Goal: Information Seeking & Learning: Understand process/instructions

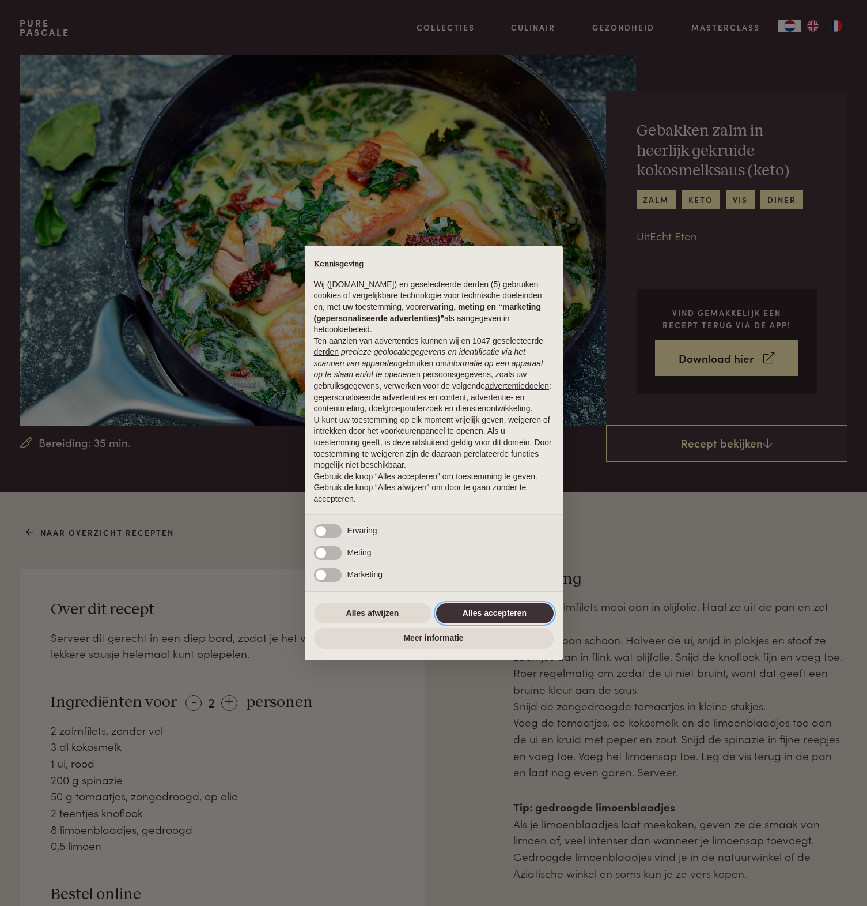
click at [494, 616] on button "Alles accepteren" at bounding box center [495, 613] width 118 height 21
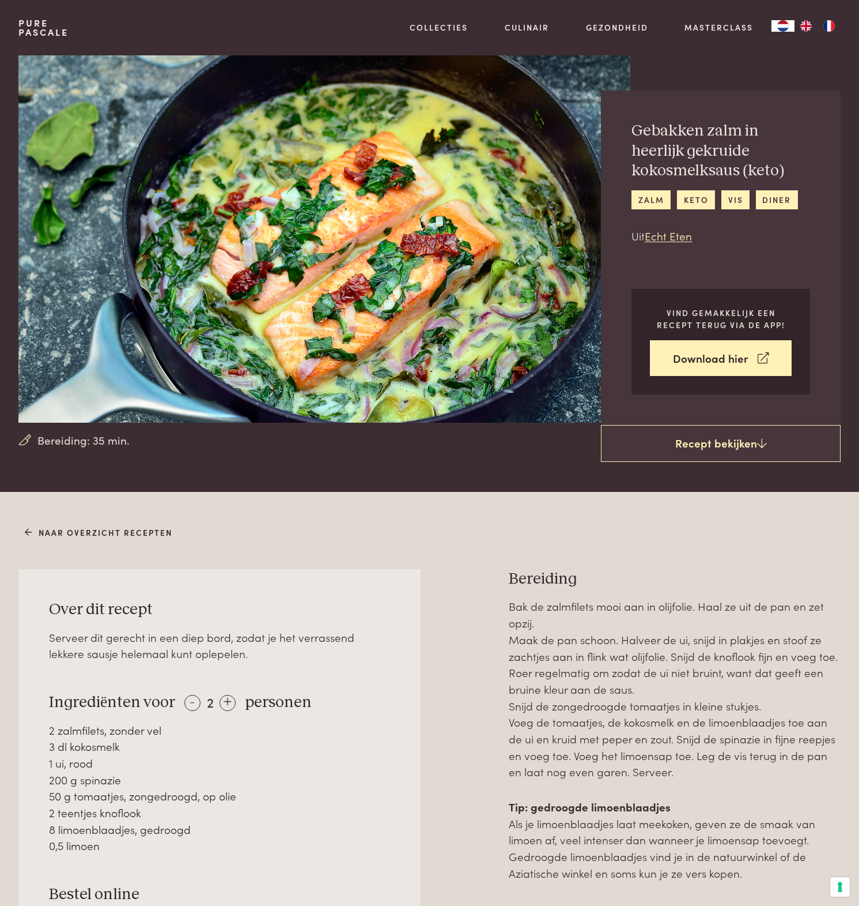
scroll to position [1, 0]
click at [341, 632] on div "Serveer dit gerecht in een diep bord, zodat je het verrassend lekkere sausje he…" at bounding box center [219, 644] width 341 height 33
click at [227, 694] on div "+" at bounding box center [228, 702] width 16 height 16
click at [227, 695] on div "+" at bounding box center [228, 702] width 16 height 16
click at [361, 667] on div "Over dit recept Serveer dit gerecht in een diep bord, zodat je het verrassend l…" at bounding box center [219, 780] width 402 height 424
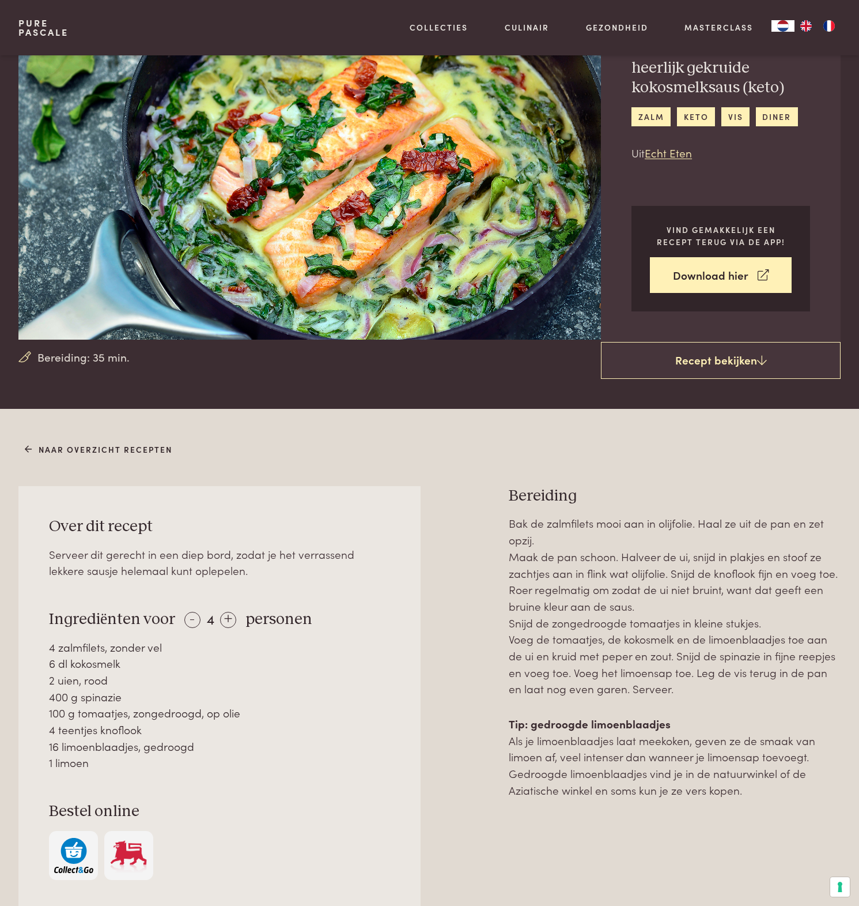
scroll to position [0, 0]
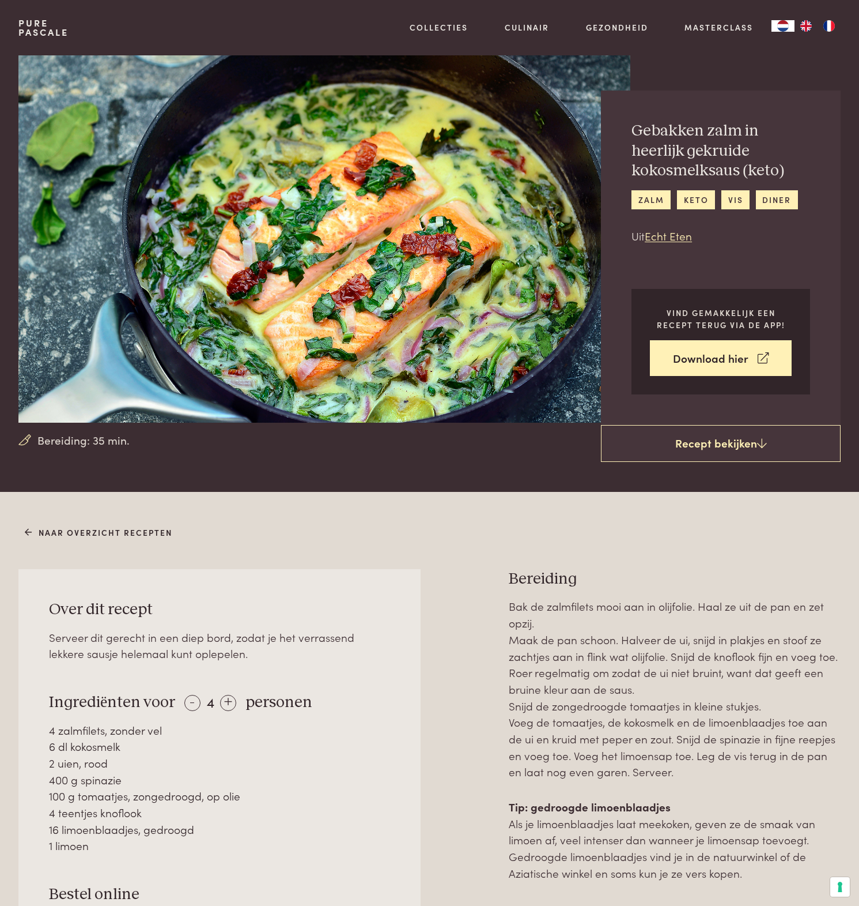
click at [42, 20] on link "Pure Pascale" at bounding box center [43, 27] width 50 height 18
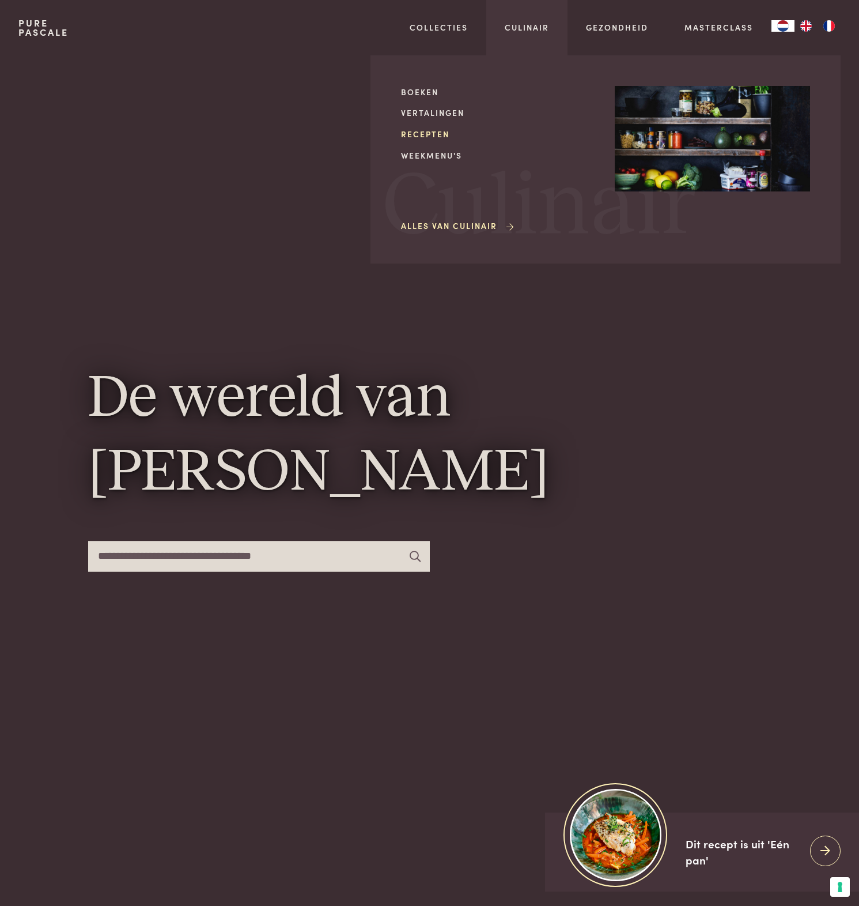
click at [427, 130] on link "Recepten" at bounding box center [498, 134] width 195 height 12
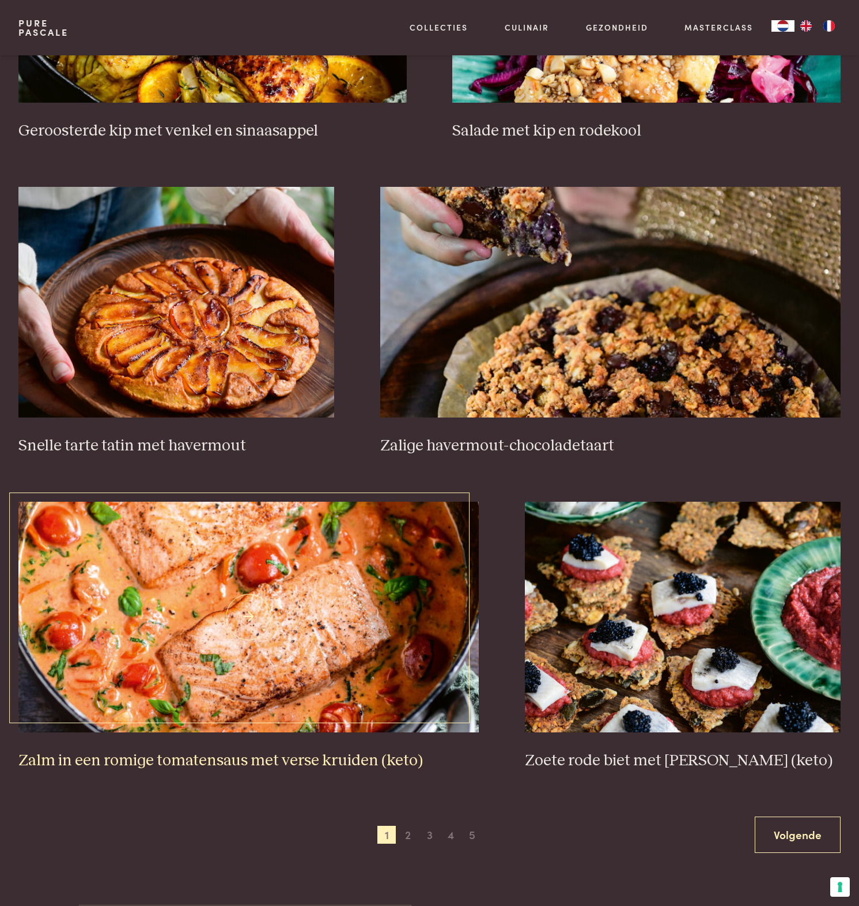
scroll to position [1628, 0]
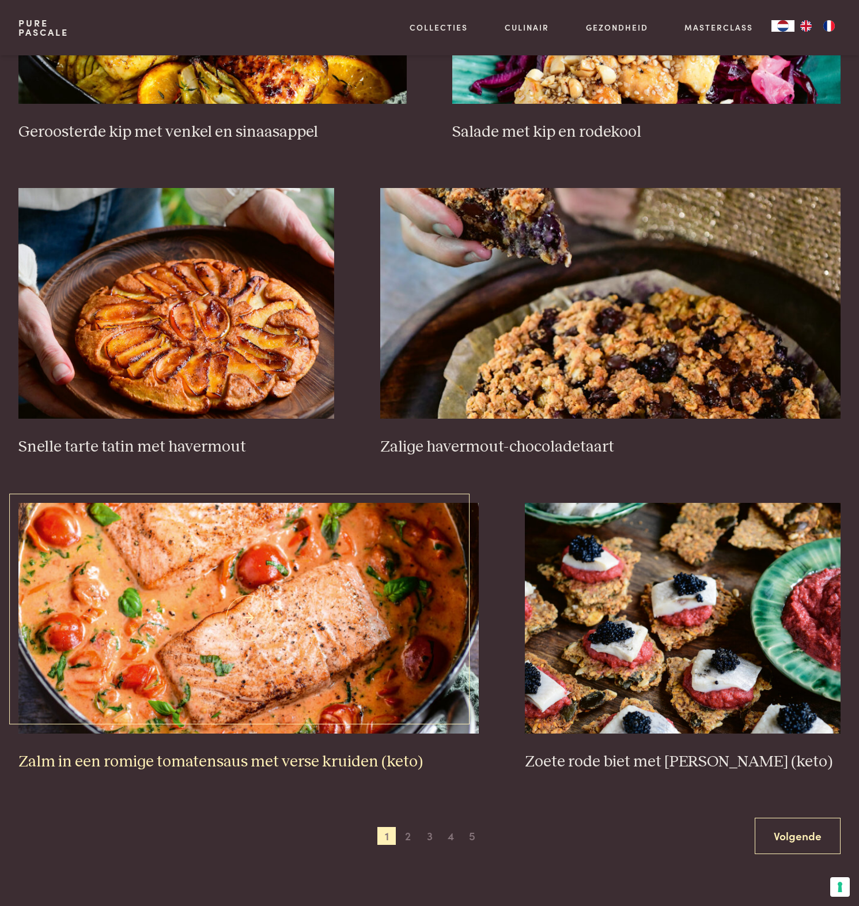
click at [281, 646] on img at bounding box center [248, 618] width 461 height 231
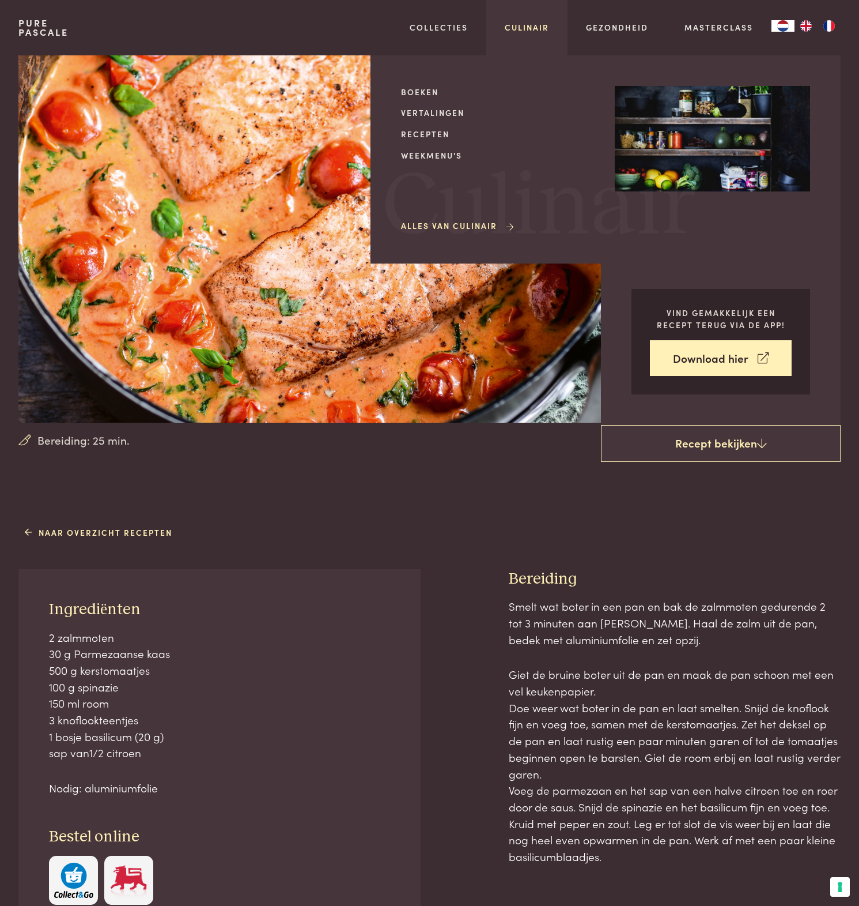
scroll to position [3, 0]
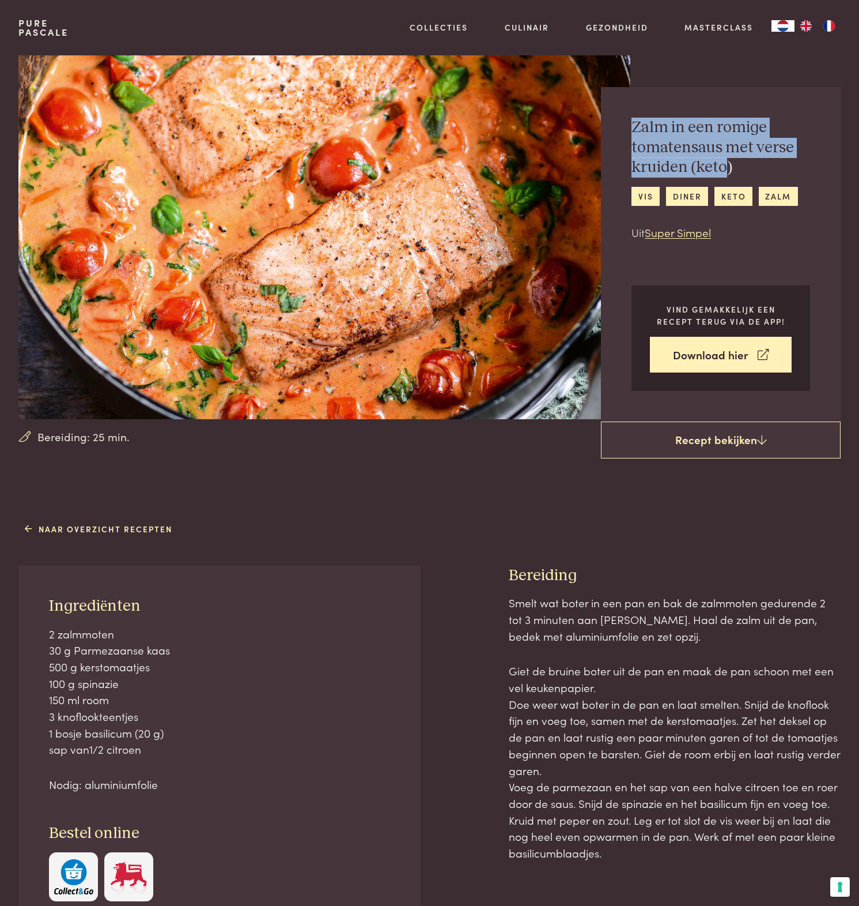
drag, startPoint x: 727, startPoint y: 166, endPoint x: 618, endPoint y: 129, distance: 115.0
click at [618, 129] on div "Zalm in een romige tomatensaus met verse kruiden (keto) vis diner keto zalm Uit…" at bounding box center [721, 254] width 240 height 334
click at [752, 162] on h2 "Zalm in een romige tomatensaus met verse kruiden (keto)" at bounding box center [721, 148] width 179 height 60
drag, startPoint x: 675, startPoint y: 148, endPoint x: 759, endPoint y: 167, distance: 85.8
click at [759, 167] on h2 "Zalm in een romige tomatensaus met verse kruiden (keto)" at bounding box center [721, 148] width 179 height 60
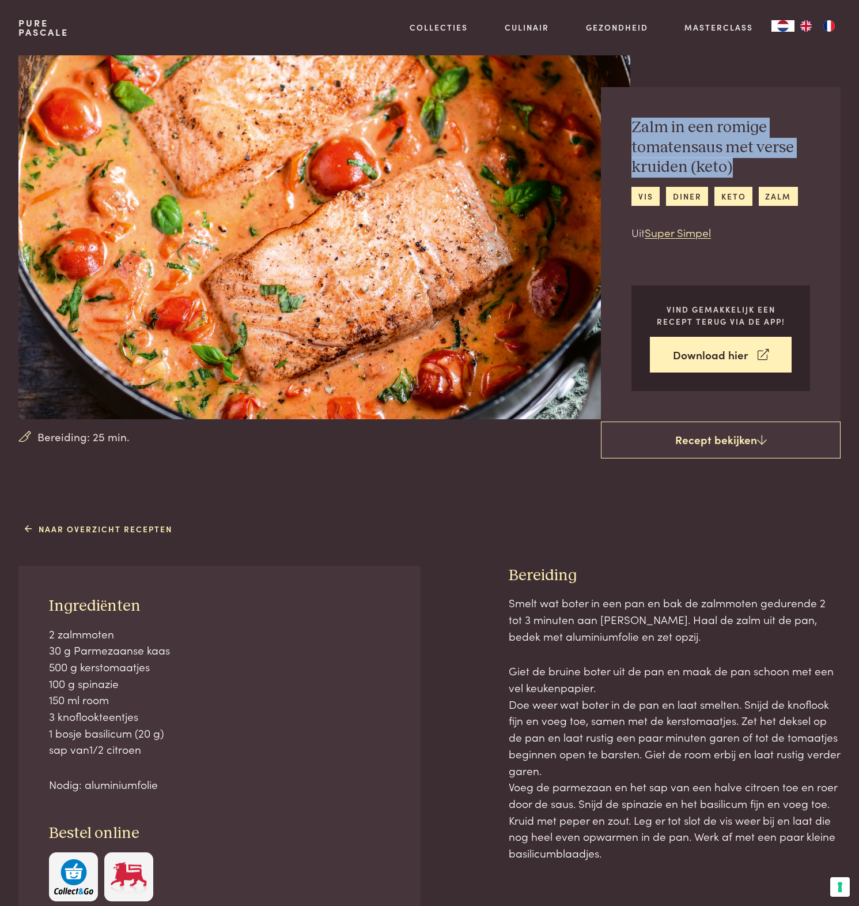
copy h2 "Zalm in een romige tomatensaus met verse kruiden (keto)"
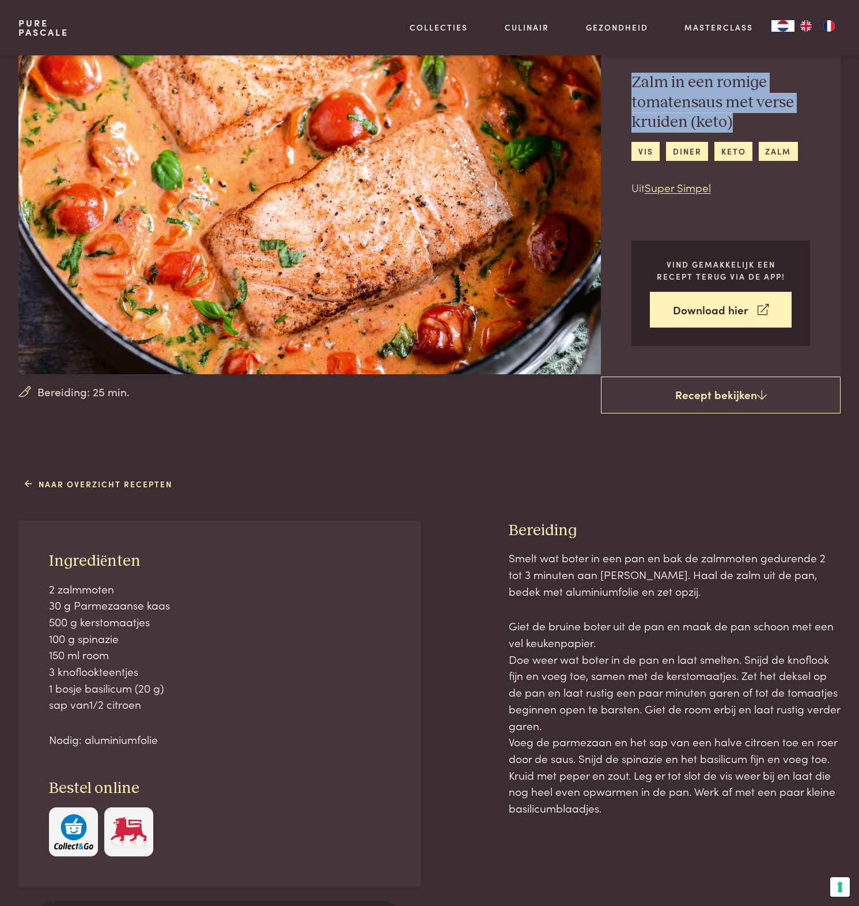
scroll to position [18, 0]
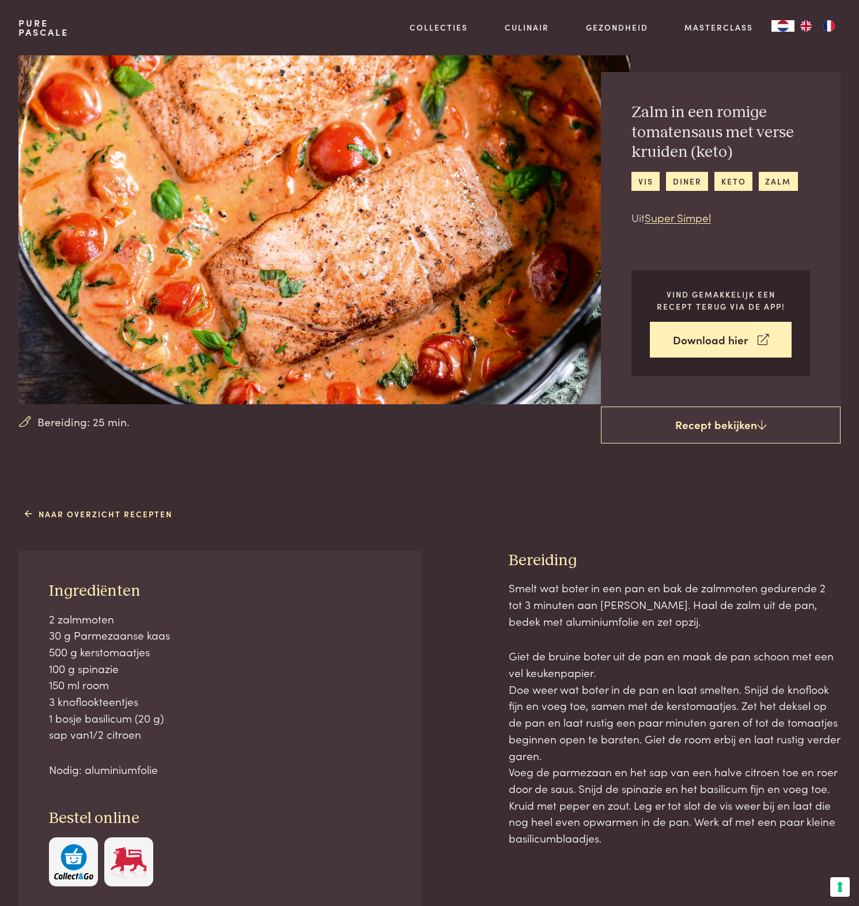
click at [597, 687] on p "Giet de bruine boter uit de pan en maak de pan schoon met een vel keukenpapier.…" at bounding box center [675, 746] width 332 height 198
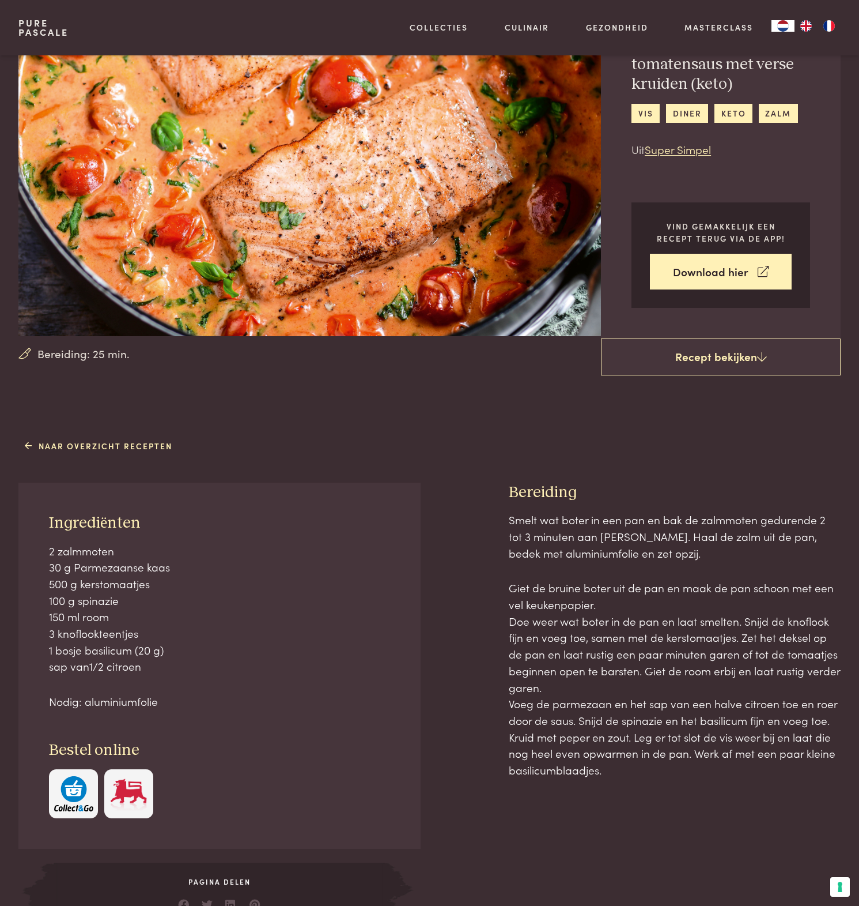
scroll to position [108, 0]
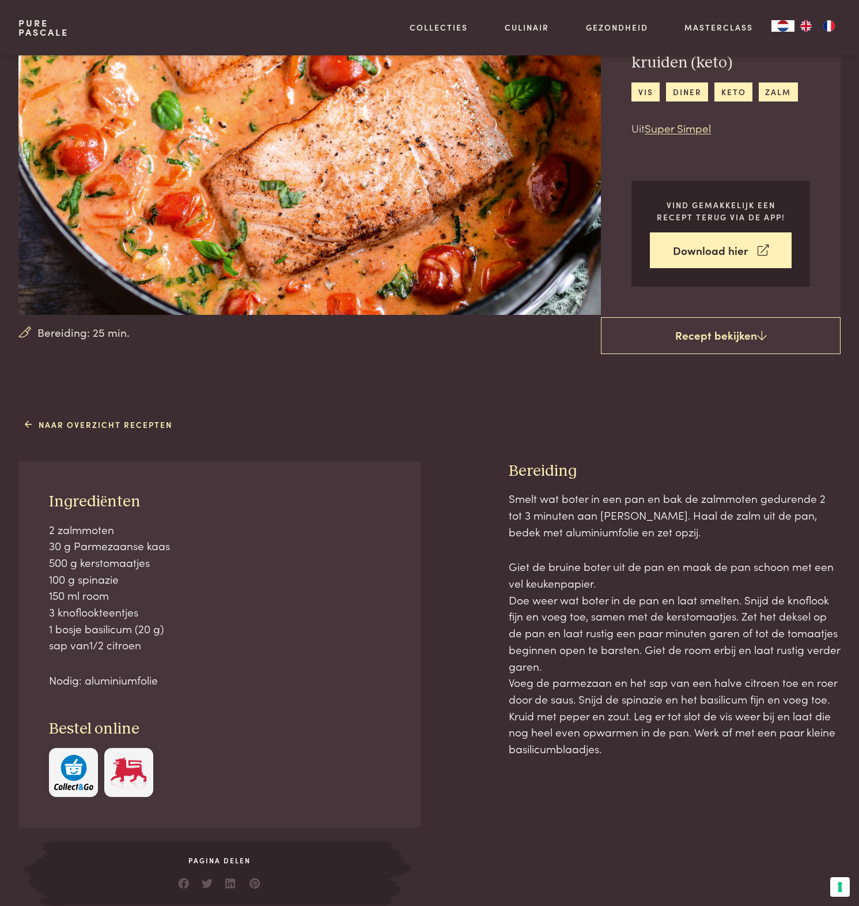
click at [575, 629] on p "Giet de bruine boter uit de pan en maak de pan schoon met een vel keukenpapier.…" at bounding box center [675, 657] width 332 height 198
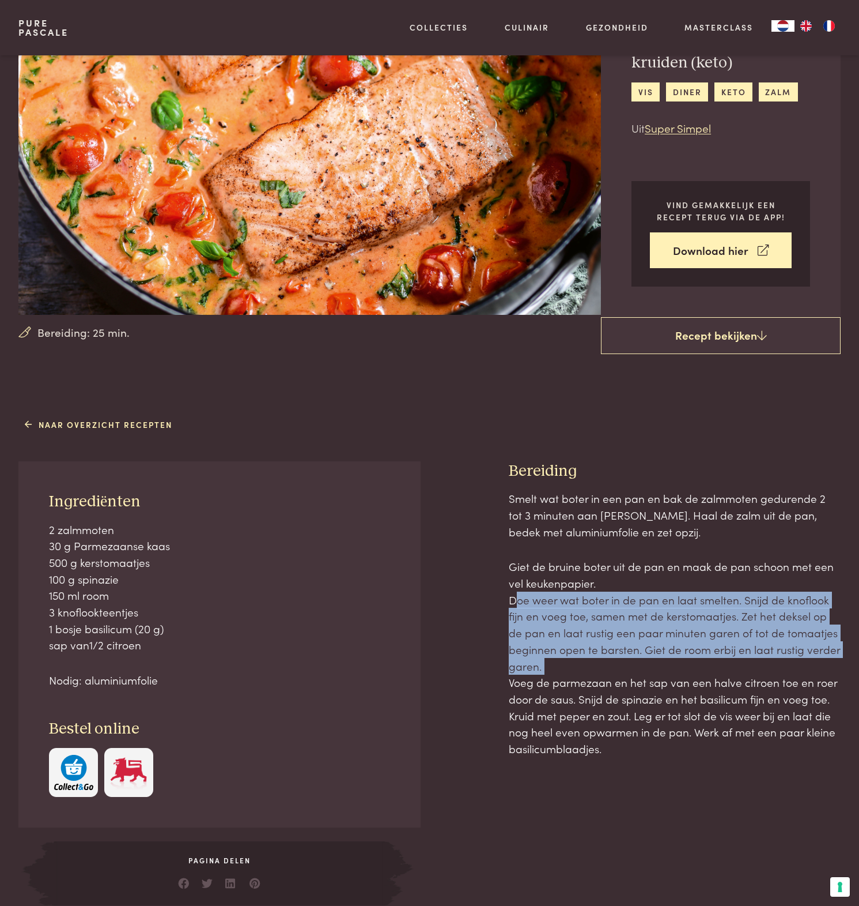
click at [575, 629] on p "Giet de bruine boter uit de pan en maak de pan schoon met een vel keukenpapier.…" at bounding box center [675, 657] width 332 height 198
click at [677, 638] on p "Giet de bruine boter uit de pan en maak de pan schoon met een vel keukenpapier.…" at bounding box center [675, 657] width 332 height 198
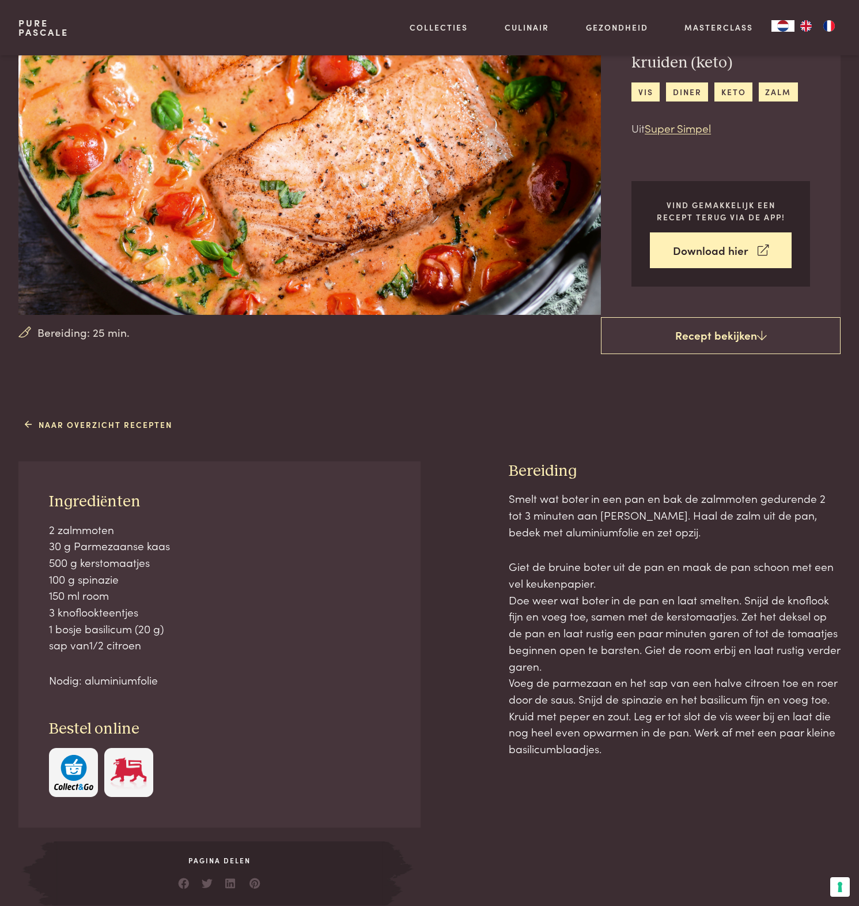
click at [552, 563] on p "Giet de bruine boter uit de pan en maak de pan schoon met een vel keukenpapier.…" at bounding box center [675, 657] width 332 height 198
click at [674, 573] on p "Giet de bruine boter uit de pan en maak de pan schoon met een vel keukenpapier.…" at bounding box center [675, 657] width 332 height 198
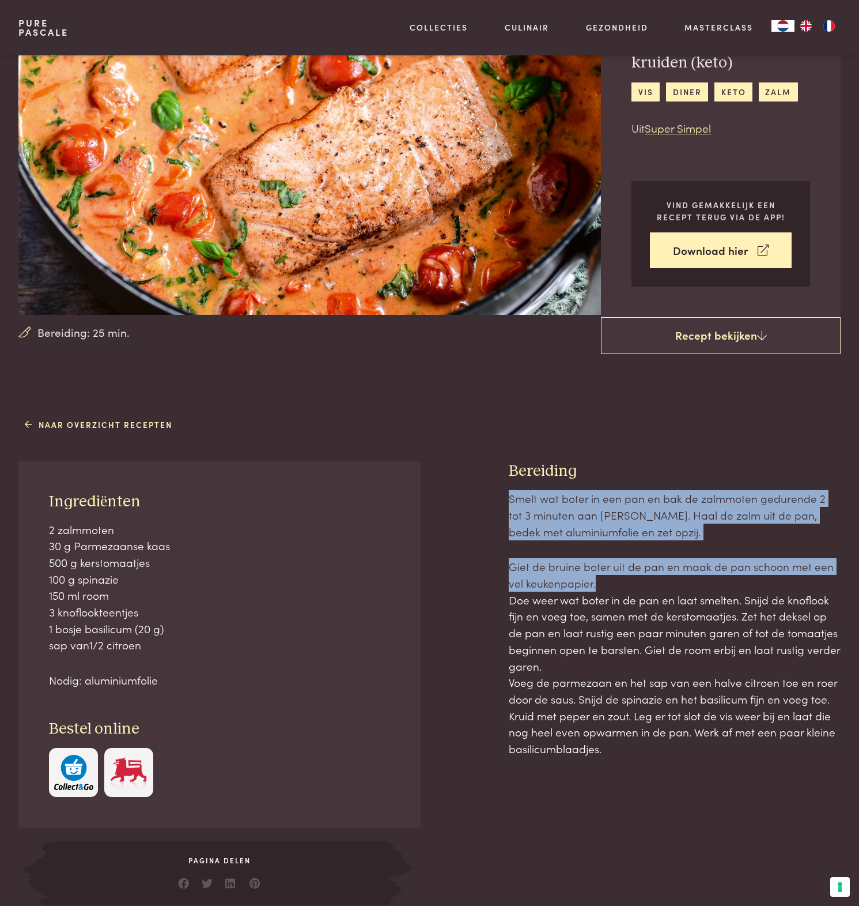
drag, startPoint x: 658, startPoint y: 578, endPoint x: 509, endPoint y: 494, distance: 171.4
click at [509, 494] on div "Smelt wat boter in een pan en bak de zalmmoten gedurende 2 tot 3 minuten aan el…" at bounding box center [675, 623] width 332 height 266
click at [680, 509] on p "Smelt wat boter in een pan en bak de zalmmoten gedurende 2 tot 3 minuten aan el…" at bounding box center [675, 515] width 332 height 50
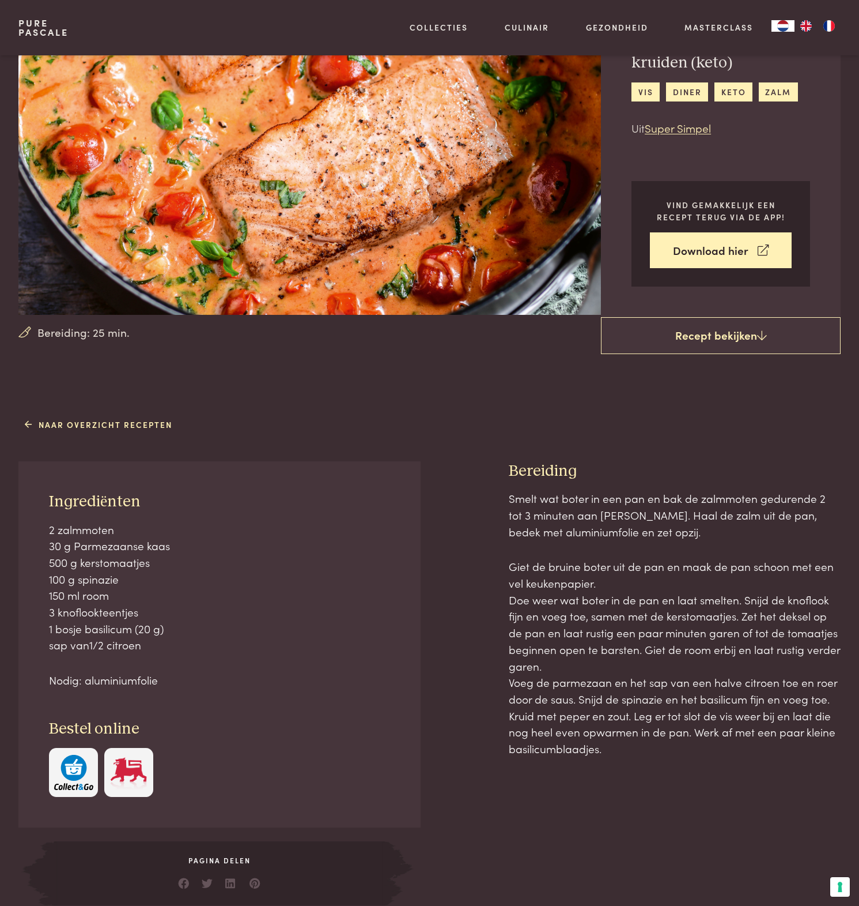
click at [678, 509] on p "Smelt wat boter in een pan en bak de zalmmoten gedurende 2 tot 3 minuten aan el…" at bounding box center [675, 515] width 332 height 50
click at [635, 540] on div "Smelt wat boter in een pan en bak de zalmmoten gedurende 2 tot 3 minuten aan el…" at bounding box center [675, 623] width 332 height 266
click at [653, 646] on p "Giet de bruine boter uit de pan en maak de pan schoon met een vel keukenpapier.…" at bounding box center [675, 657] width 332 height 198
click at [652, 646] on p "Giet de bruine boter uit de pan en maak de pan schoon met een vel keukenpapier.…" at bounding box center [675, 657] width 332 height 198
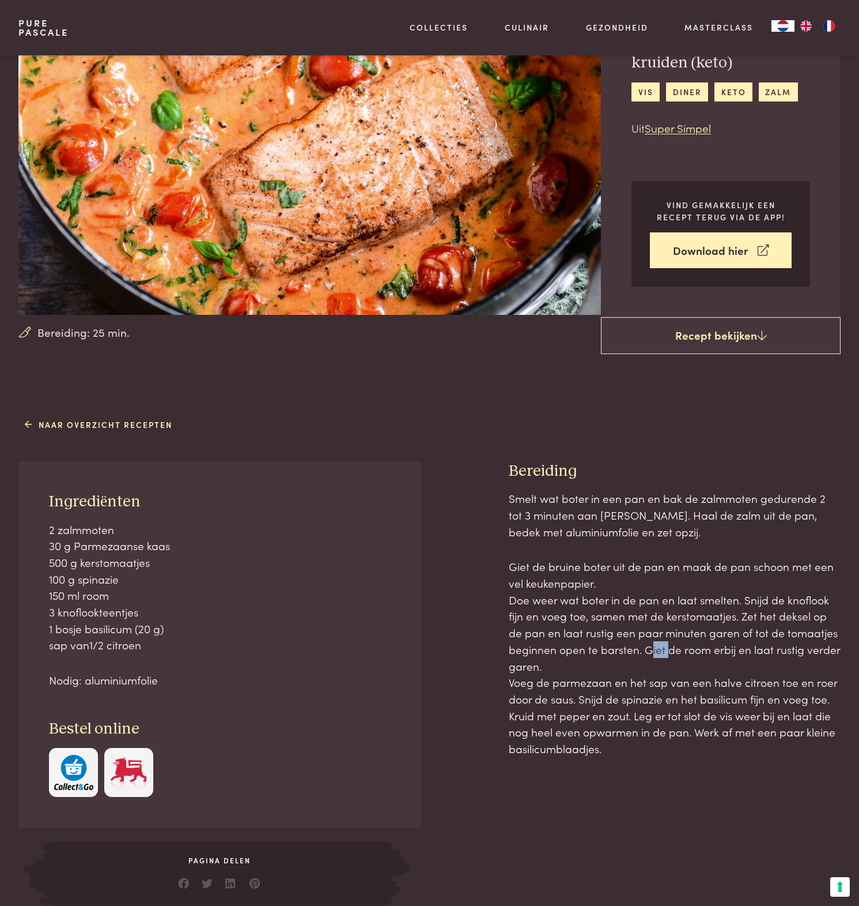
click at [652, 646] on p "Giet de bruine boter uit de pan en maak de pan schoon met een vel keukenpapier.…" at bounding box center [675, 657] width 332 height 198
click at [658, 716] on p "Giet de bruine boter uit de pan en maak de pan schoon met een vel keukenpapier.…" at bounding box center [675, 657] width 332 height 198
click at [740, 661] on p "Giet de bruine boter uit de pan en maak de pan schoon met een vel keukenpapier.…" at bounding box center [675, 657] width 332 height 198
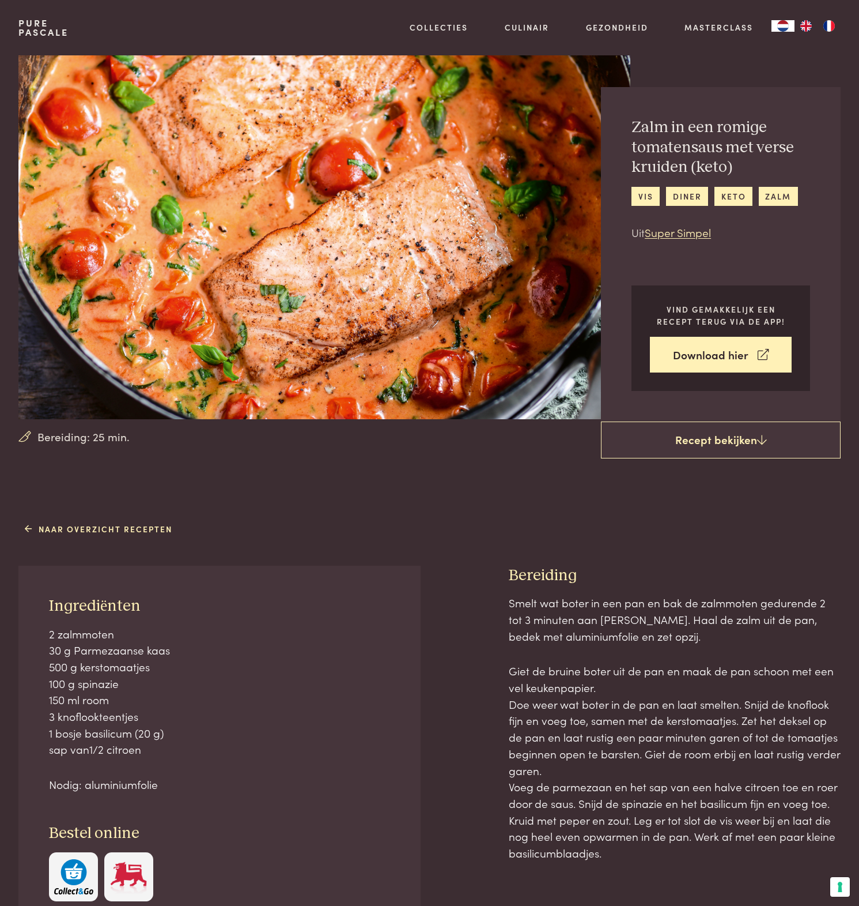
scroll to position [0, 0]
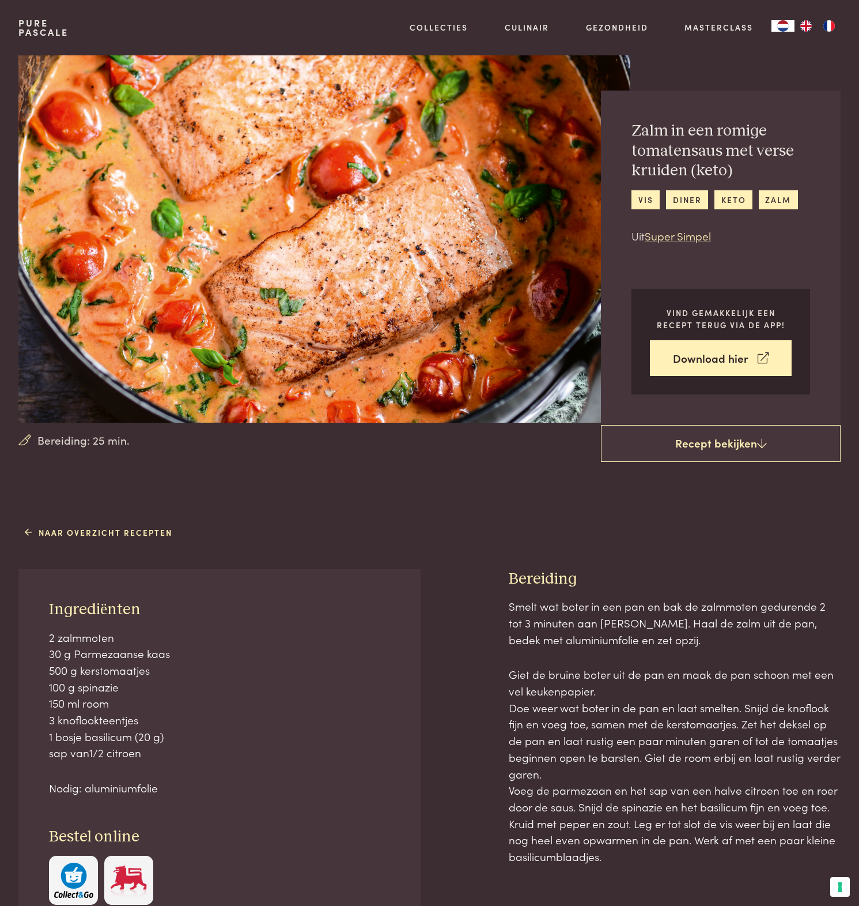
click at [590, 692] on p "Giet de bruine boter uit de pan en maak de pan schoon met een vel keukenpapier.…" at bounding box center [675, 765] width 332 height 198
click at [633, 780] on p "Giet de bruine boter uit de pan en maak de pan schoon met een vel keukenpapier.…" at bounding box center [675, 765] width 332 height 198
